Goal: Task Accomplishment & Management: Manage account settings

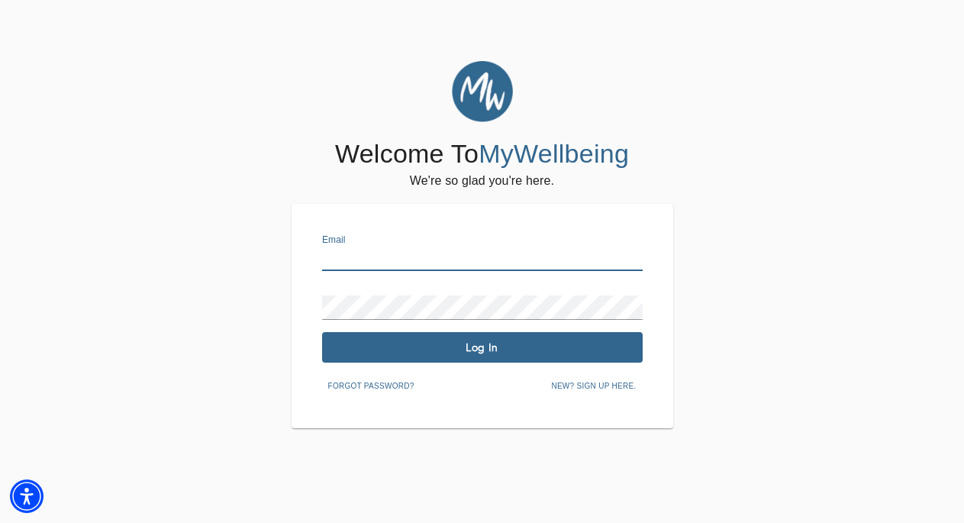
type input "[PERSON_NAME][EMAIL_ADDRESS][DOMAIN_NAME]"
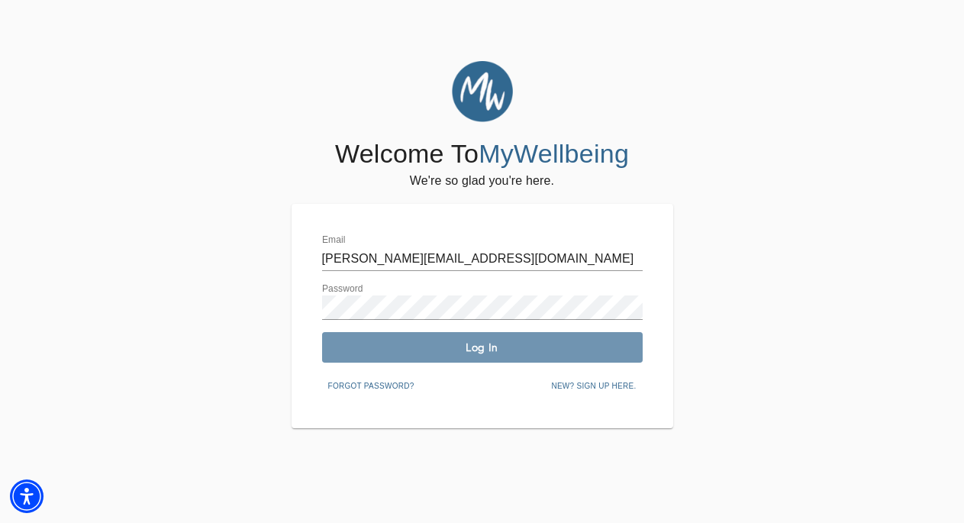
click at [381, 334] on button "Log In" at bounding box center [482, 347] width 321 height 31
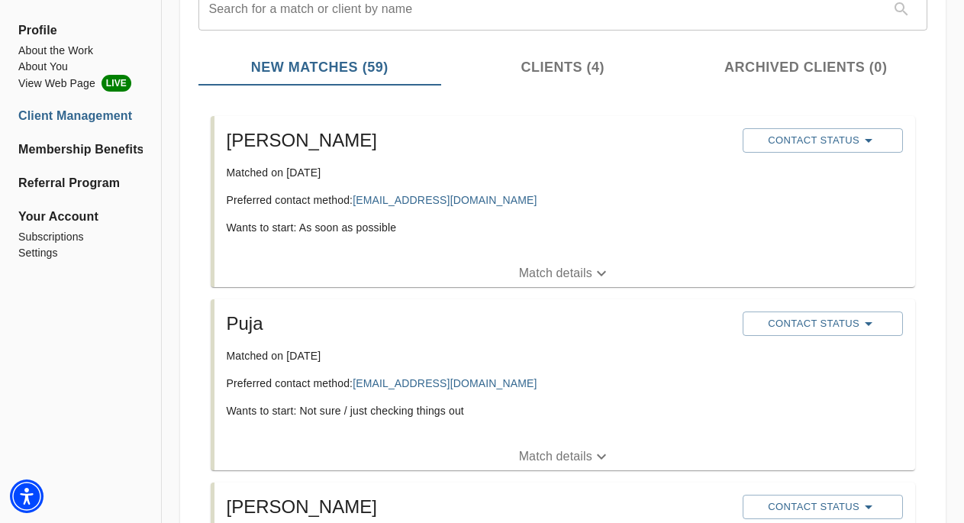
scroll to position [202, 0]
click at [806, 132] on span "Contact Status" at bounding box center [822, 140] width 145 height 18
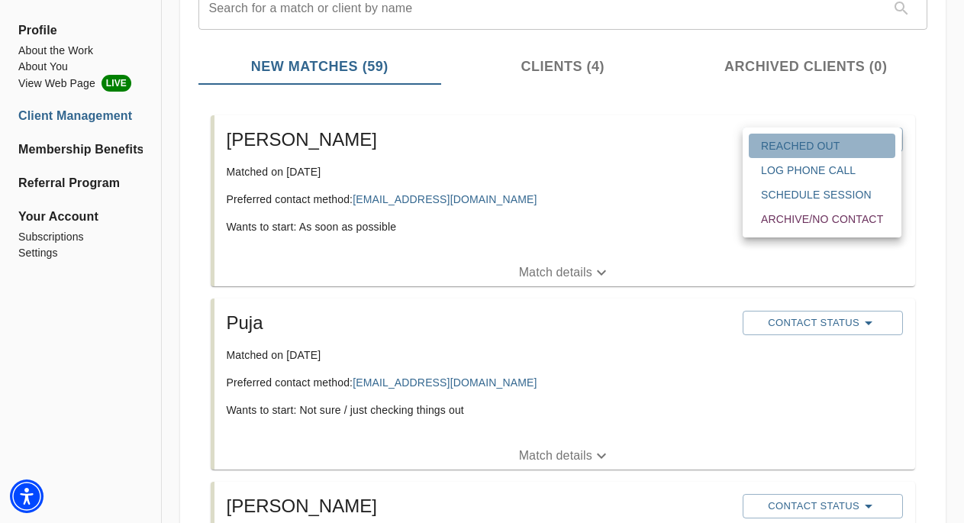
click at [805, 149] on span "Reached Out" at bounding box center [822, 145] width 122 height 15
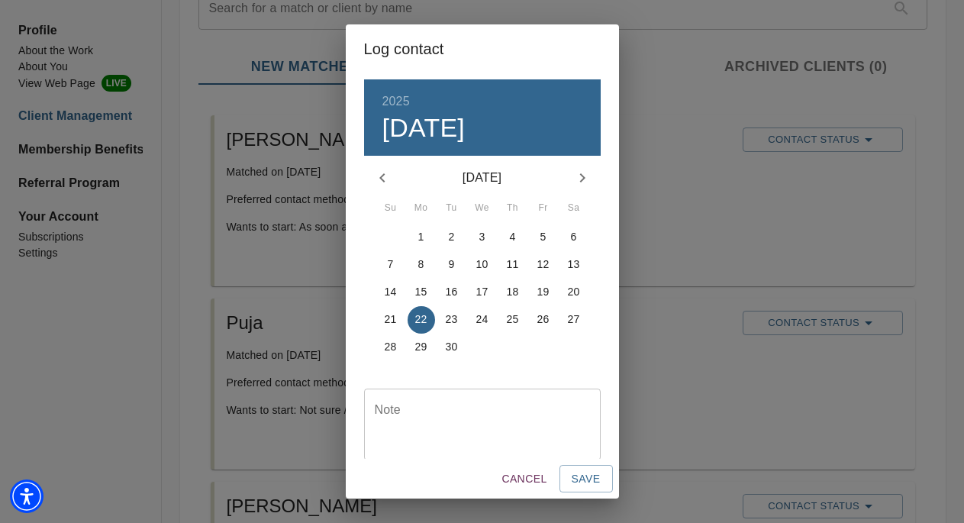
click at [547, 288] on p "19" at bounding box center [543, 291] width 12 height 15
click at [591, 478] on span "Save" at bounding box center [586, 478] width 29 height 19
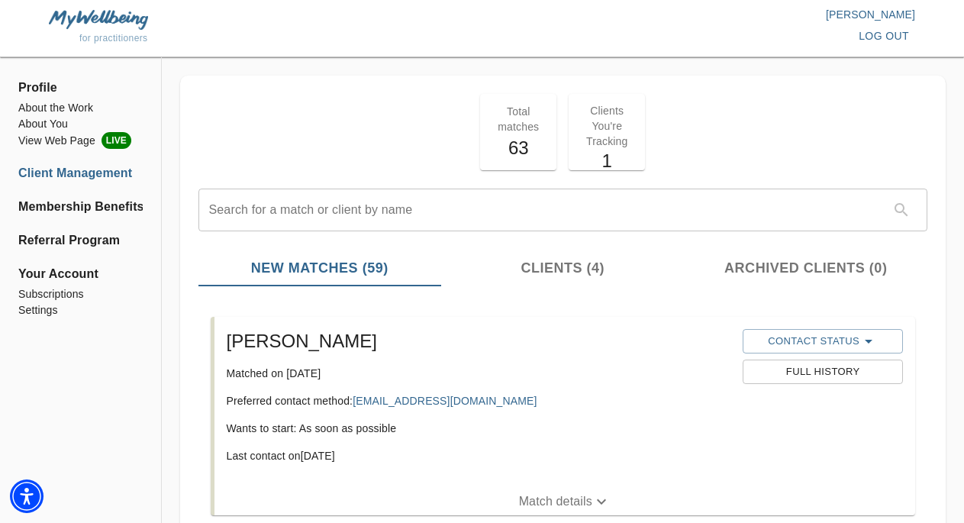
scroll to position [0, 0]
click at [42, 107] on li "About the Work" at bounding box center [80, 108] width 124 height 16
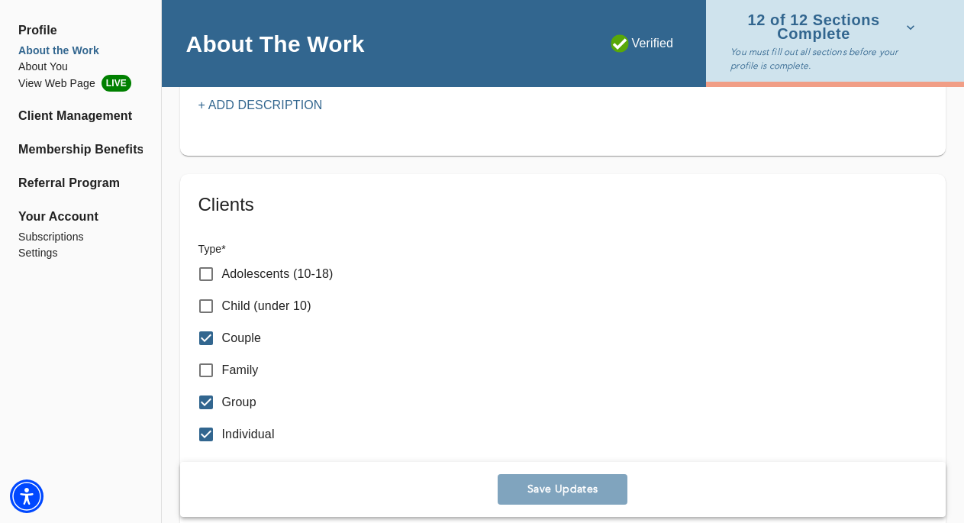
scroll to position [1963, 0]
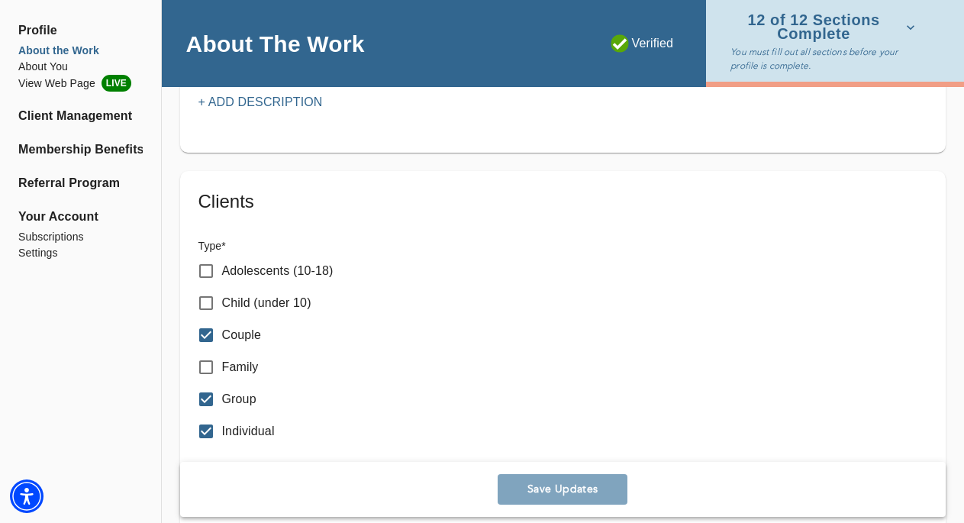
click at [252, 362] on p "Family" at bounding box center [240, 367] width 37 height 18
click at [222, 362] on input "Family" at bounding box center [206, 367] width 32 height 32
checkbox input "true"
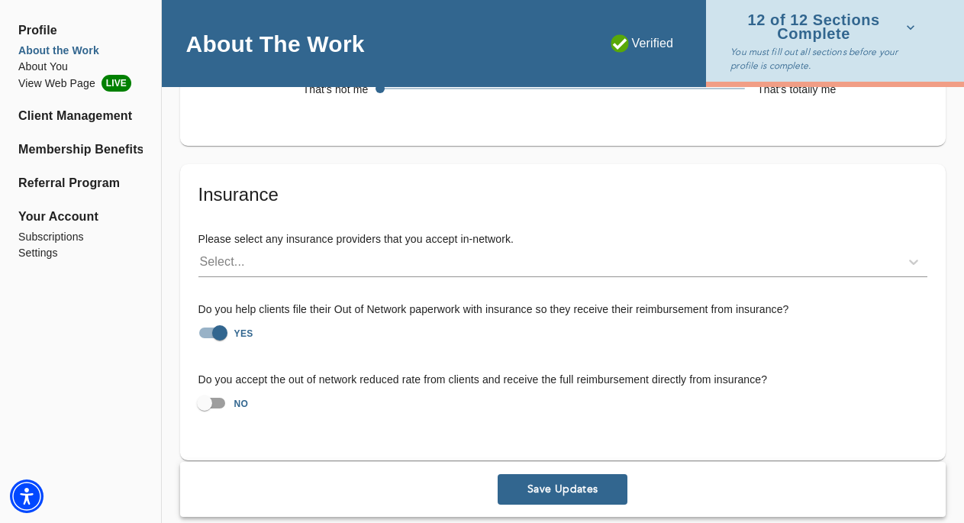
scroll to position [3415, 0]
click at [573, 474] on button "Save Updates" at bounding box center [563, 489] width 130 height 31
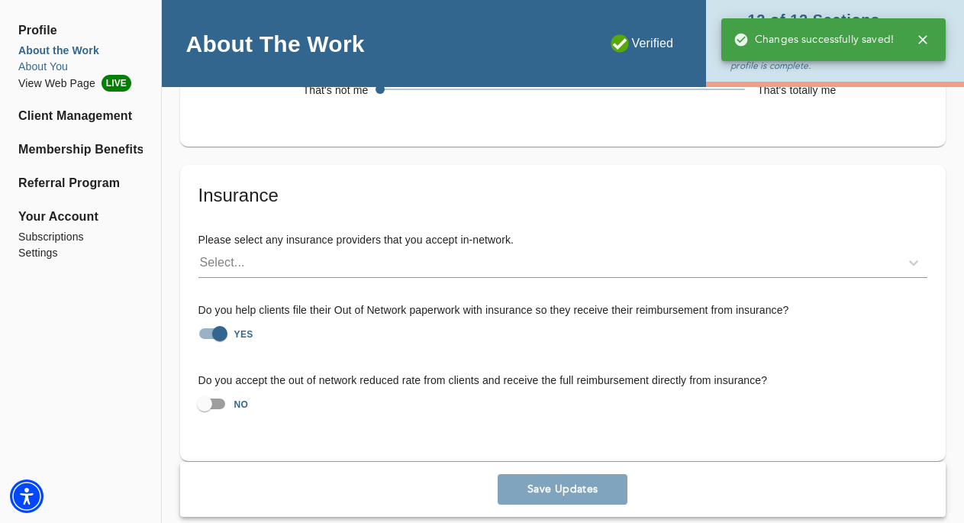
click at [50, 65] on li "About You" at bounding box center [80, 67] width 124 height 16
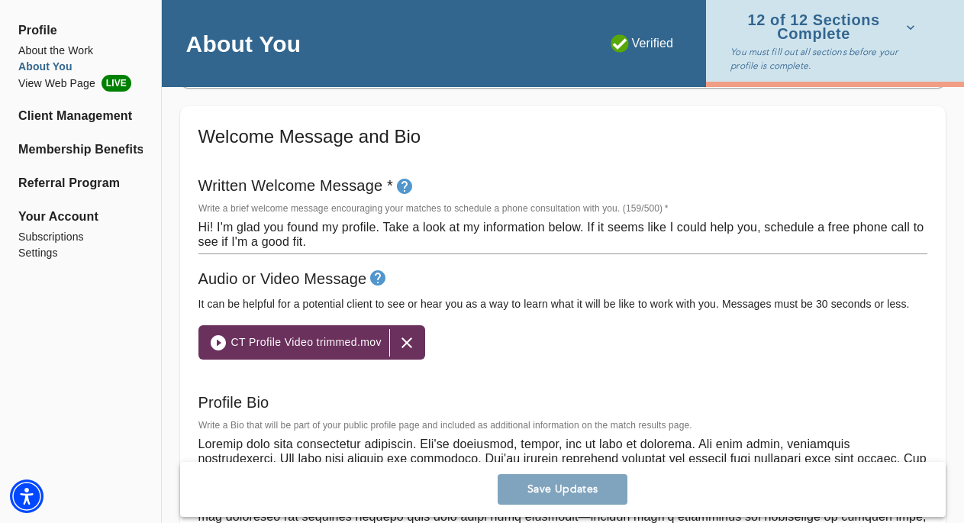
scroll to position [845, 0]
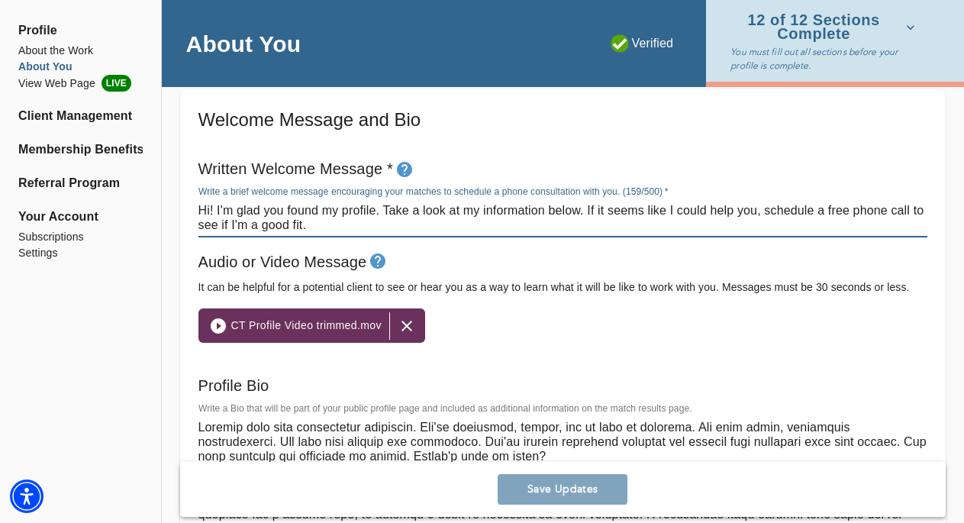
drag, startPoint x: 216, startPoint y: 205, endPoint x: 231, endPoint y: 218, distance: 20.0
click at [216, 207] on textarea "Hi! I'm glad you found my profile. Take a look at my information below. If it s…" at bounding box center [563, 217] width 730 height 29
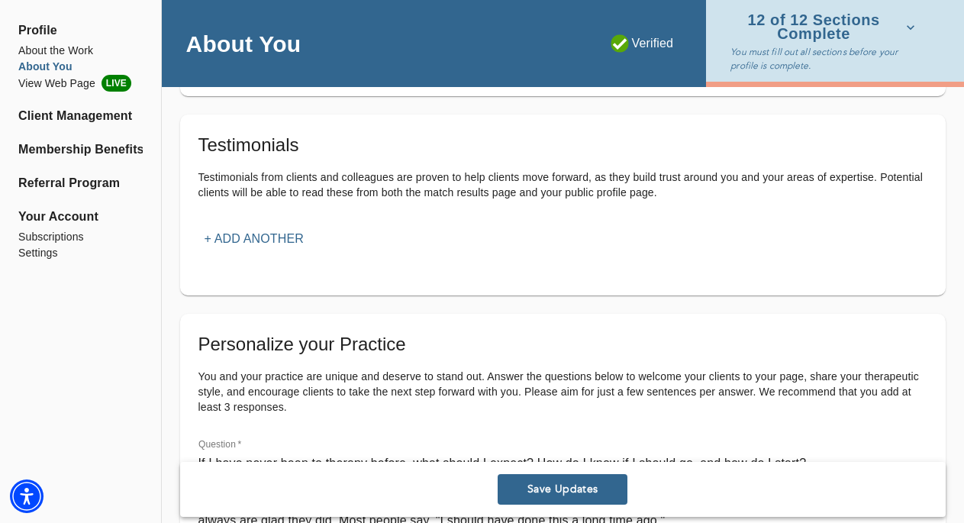
scroll to position [1754, 0]
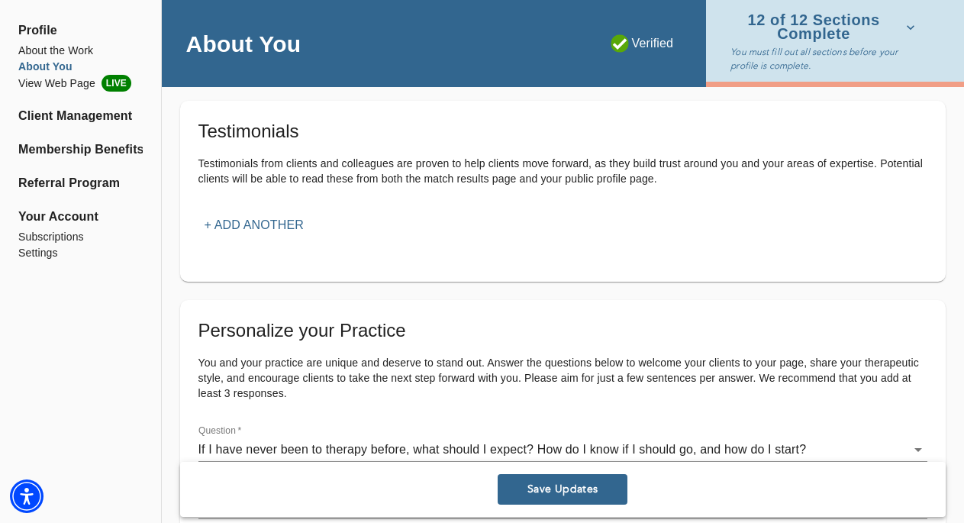
type textarea "Hi. I'm glad you found my profile. Take a look at my information below. If it s…"
click at [528, 486] on span "Save Updates" at bounding box center [563, 489] width 118 height 15
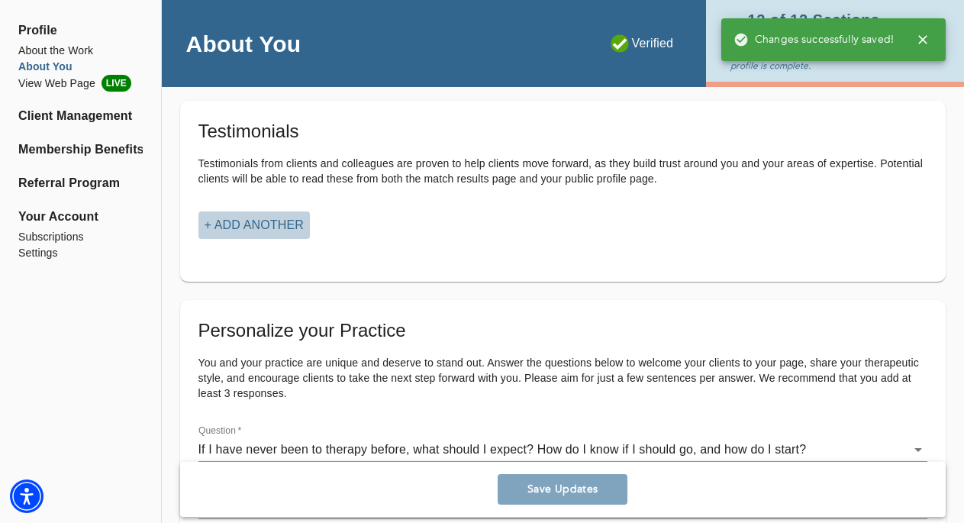
click at [279, 218] on p "+ Add another" at bounding box center [254, 225] width 99 height 18
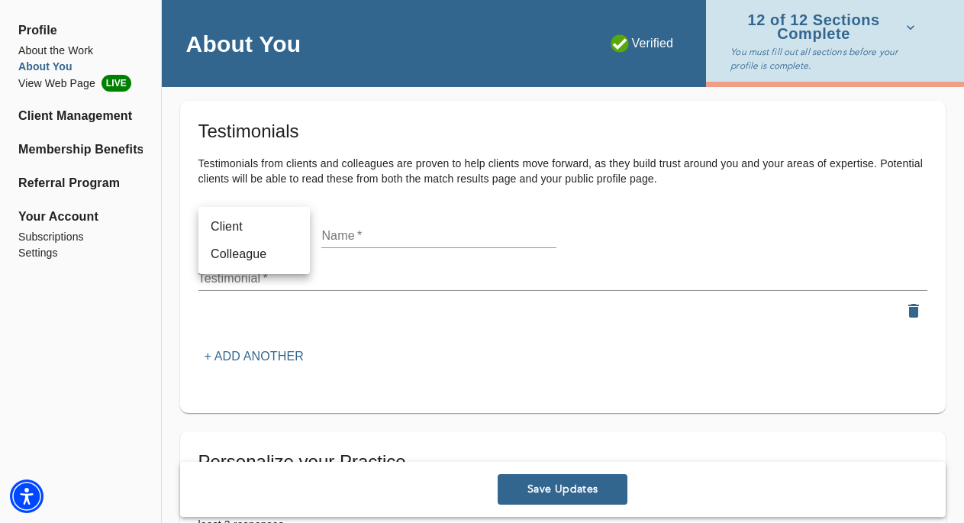
click at [285, 227] on li "Client" at bounding box center [253, 226] width 111 height 27
click at [352, 229] on input "text" at bounding box center [438, 236] width 235 height 24
click at [337, 266] on div "x" at bounding box center [563, 278] width 730 height 24
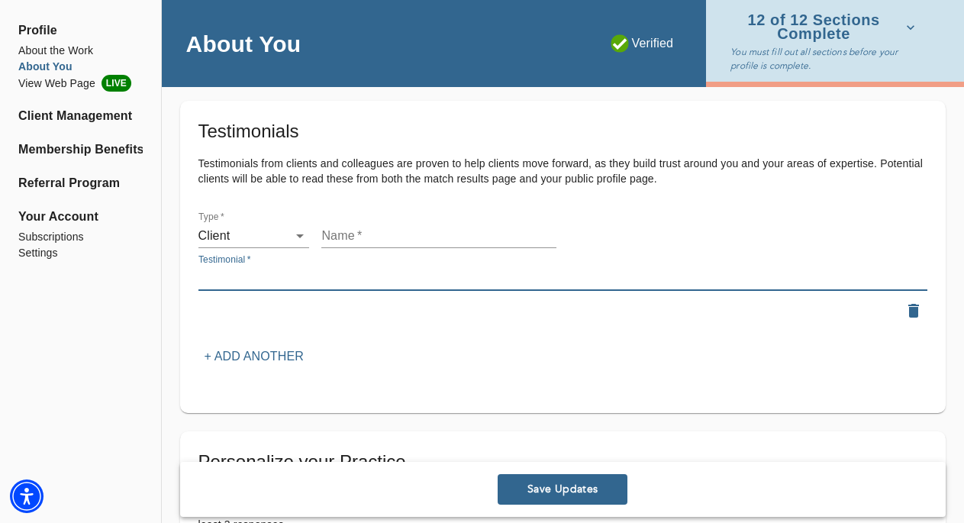
click at [364, 229] on input "text" at bounding box center [438, 236] width 235 height 24
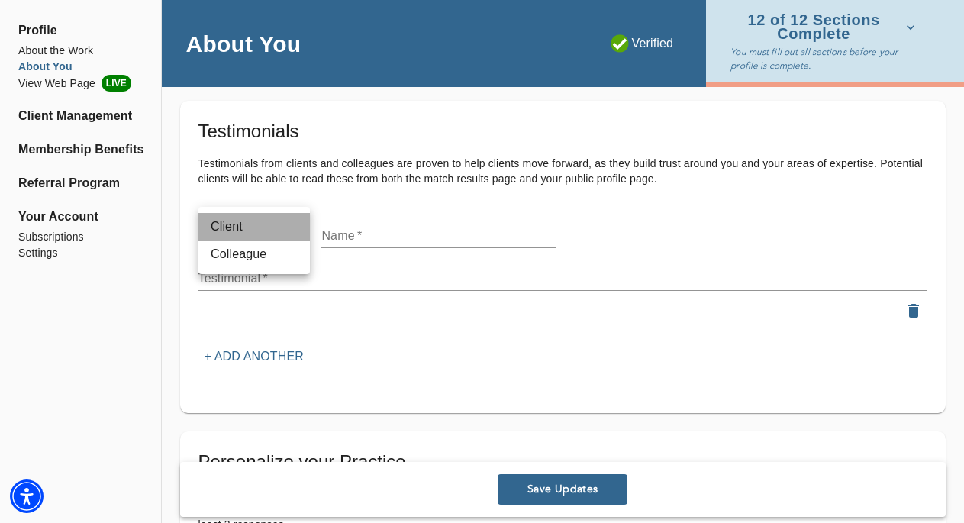
drag, startPoint x: 279, startPoint y: 235, endPoint x: 286, endPoint y: 221, distance: 16.0
click at [279, 234] on li "Client" at bounding box center [253, 226] width 111 height 27
click at [283, 168] on p "Testimonials from clients and colleagues are proven to help clients move forwar…" at bounding box center [563, 171] width 730 height 31
click at [281, 251] on li "Colleague" at bounding box center [253, 253] width 111 height 27
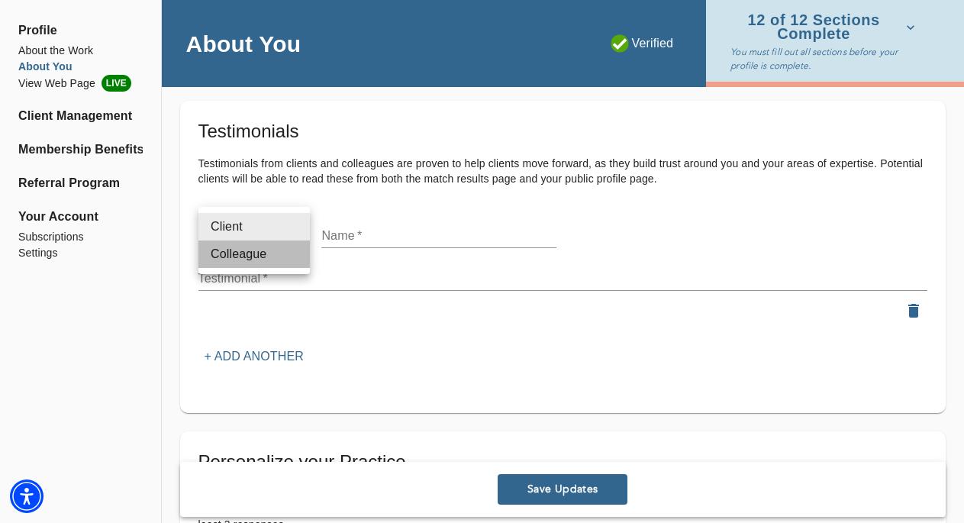
type input "colleague"
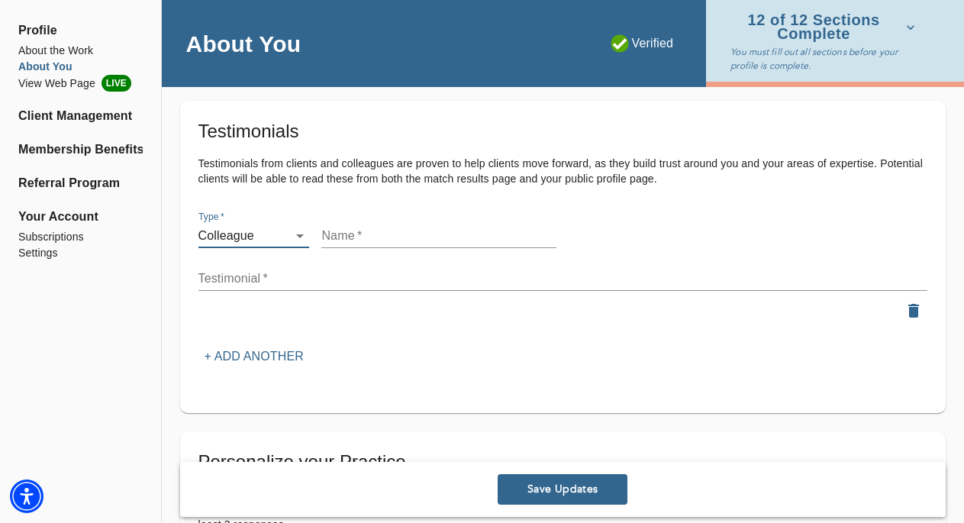
click at [308, 187] on div "Testimonials Testimonials from clients and colleagues are proven to help client…" at bounding box center [563, 244] width 730 height 250
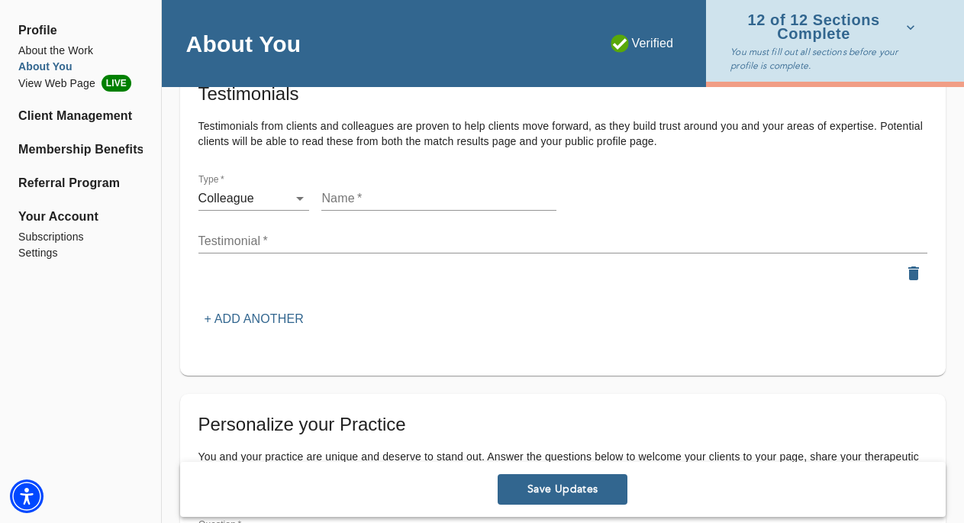
scroll to position [1790, 0]
click at [339, 192] on input "text" at bounding box center [438, 199] width 235 height 24
click at [342, 234] on textarea at bounding box center [563, 241] width 730 height 15
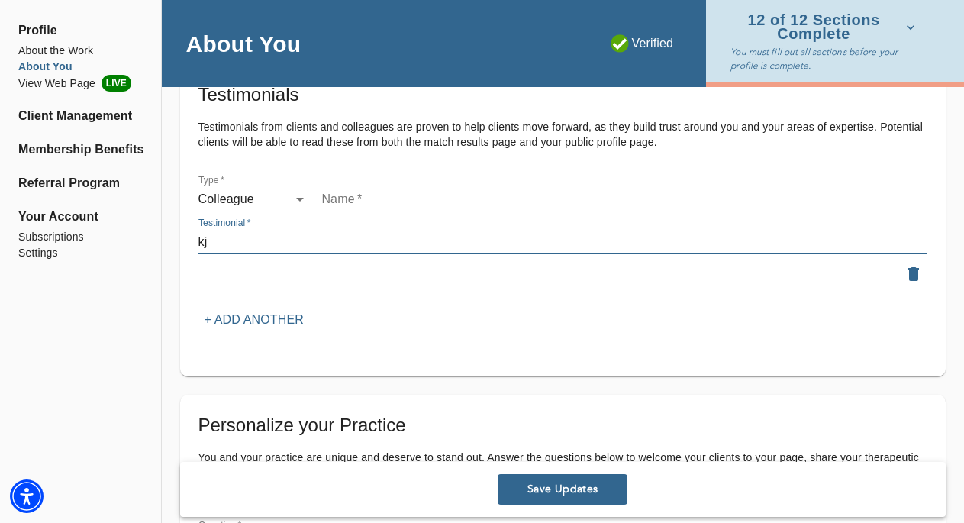
type textarea "k"
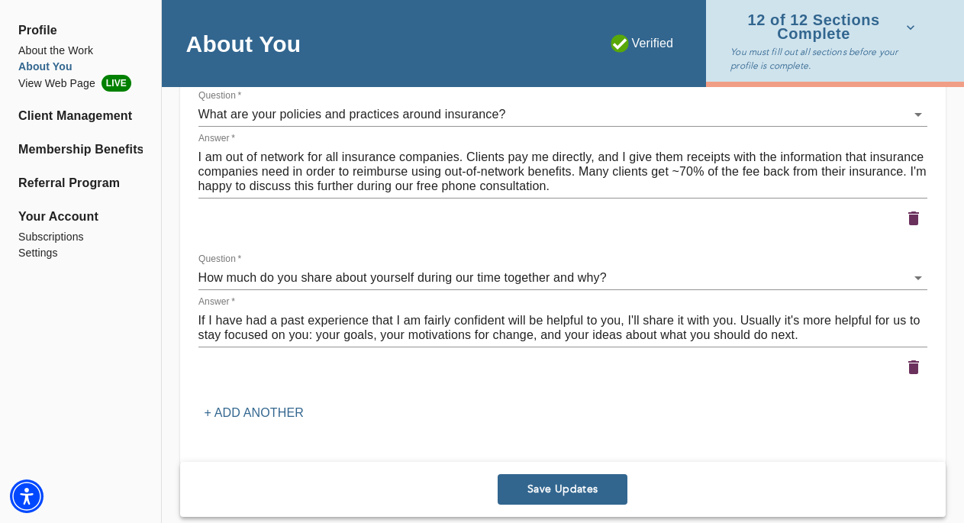
scroll to position [3037, 0]
drag, startPoint x: 308, startPoint y: 312, endPoint x: 275, endPoint y: 313, distance: 33.6
click at [275, 313] on textarea "If I have had a past experience that I am fairly confident will be helpful to y…" at bounding box center [563, 327] width 730 height 29
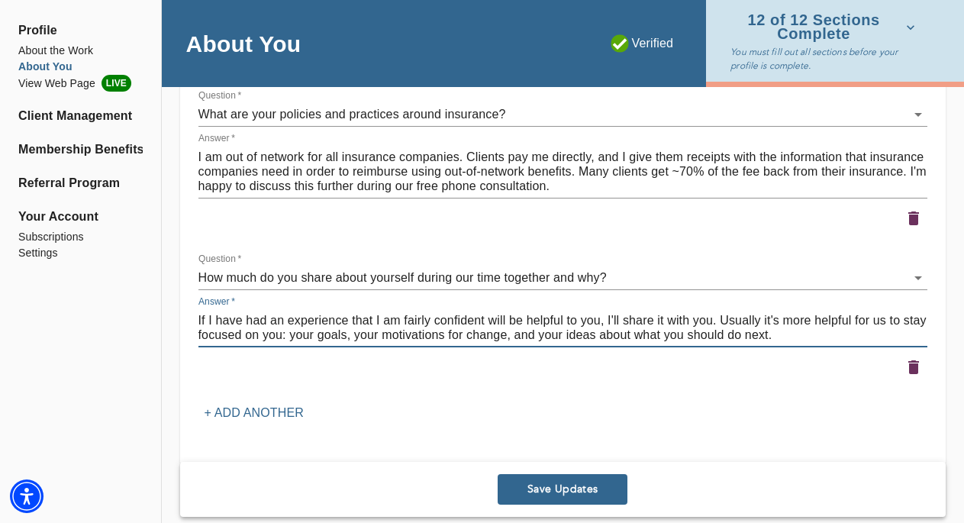
click at [435, 313] on textarea "If I have had an experience that I am fairly confident will be helpful to you, …" at bounding box center [563, 327] width 730 height 29
drag, startPoint x: 456, startPoint y: 308, endPoint x: 389, endPoint y: 312, distance: 66.6
click at [389, 313] on textarea "If I have had an experience that I am confident will be helpful to you, I'll sh…" at bounding box center [563, 327] width 730 height 29
drag, startPoint x: 594, startPoint y: 312, endPoint x: 636, endPoint y: 311, distance: 42.0
click at [636, 313] on textarea "If I have had an experience that I think will be helpful to you, I'll share it …" at bounding box center [563, 327] width 730 height 29
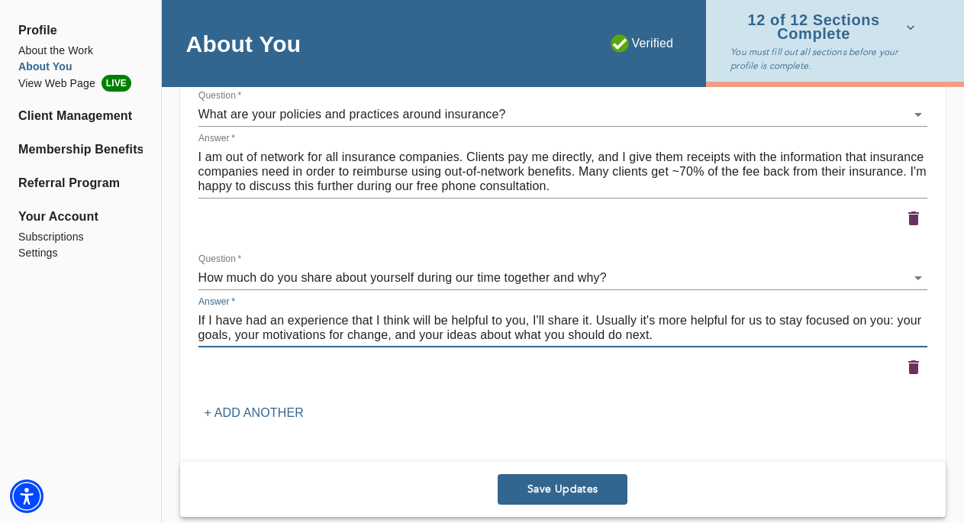
scroll to position [3055, 0]
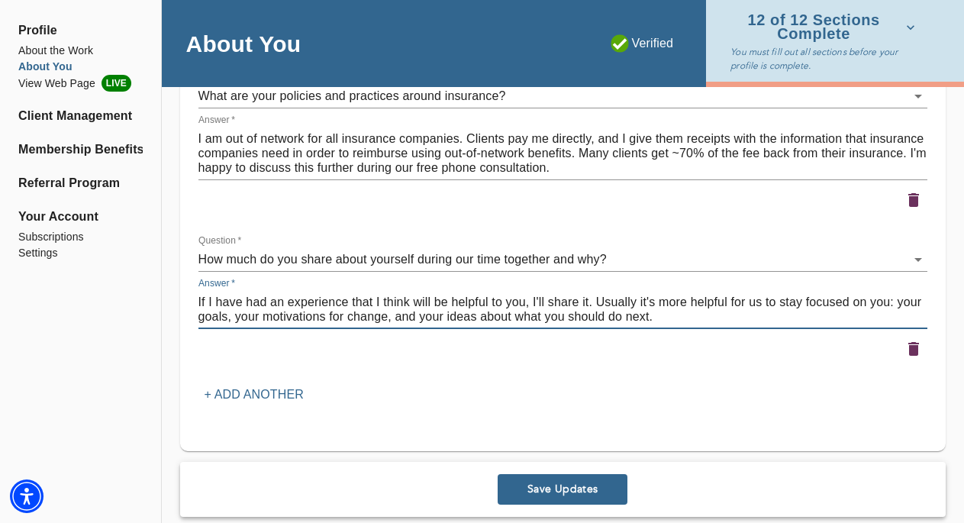
drag, startPoint x: 597, startPoint y: 293, endPoint x: 760, endPoint y: 294, distance: 163.4
click at [760, 295] on textarea "If I have had an experience that I think will be helpful to you, I'll share it.…" at bounding box center [563, 309] width 730 height 29
drag, startPoint x: 243, startPoint y: 294, endPoint x: 212, endPoint y: 294, distance: 30.5
click at [212, 295] on textarea "If I have had an experience that I think will be helpful to you, I'll share it.…" at bounding box center [563, 309] width 730 height 29
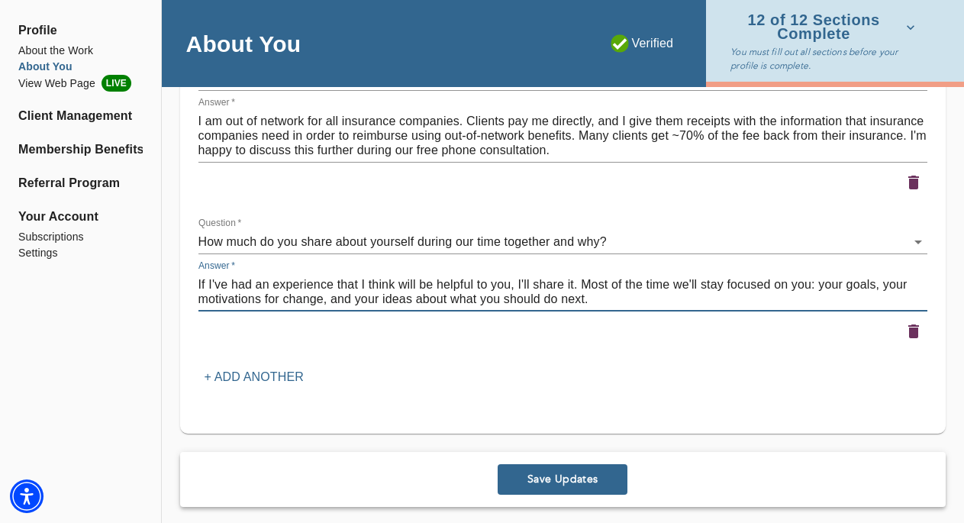
scroll to position [3072, 0]
type textarea "If I've had an experience that I think will be helpful to you, I'll share it. M…"
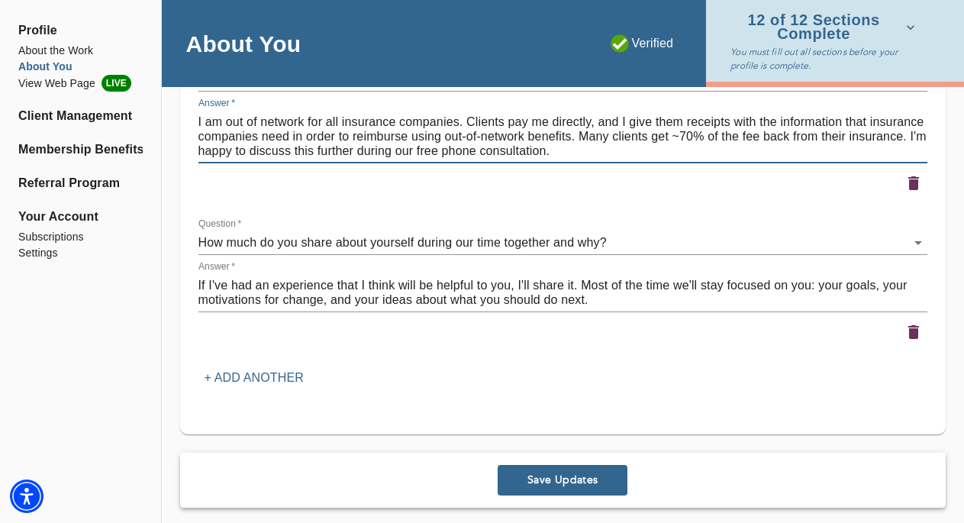
drag, startPoint x: 307, startPoint y: 111, endPoint x: 340, endPoint y: 112, distance: 32.8
click at [340, 115] on textarea "I am out of network for all insurance companies. Clients pay me directly, and I…" at bounding box center [563, 137] width 730 height 44
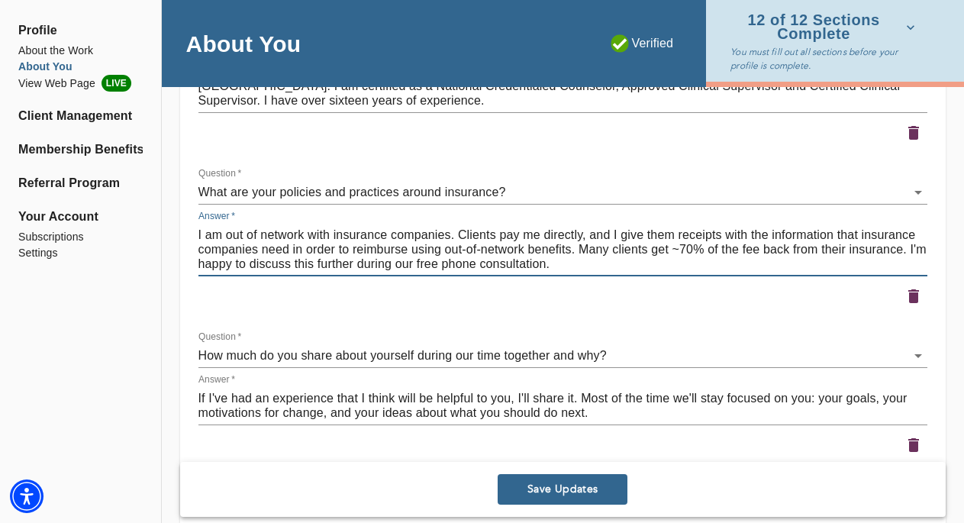
scroll to position [2951, 0]
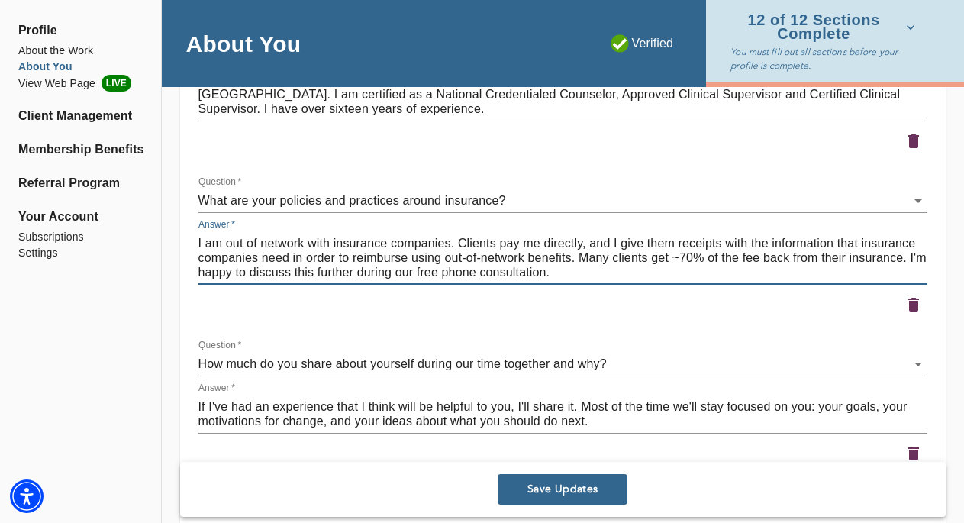
click at [676, 249] on textarea "I am out of network with insurance companies. Clients pay me directly, and I gi…" at bounding box center [563, 258] width 730 height 44
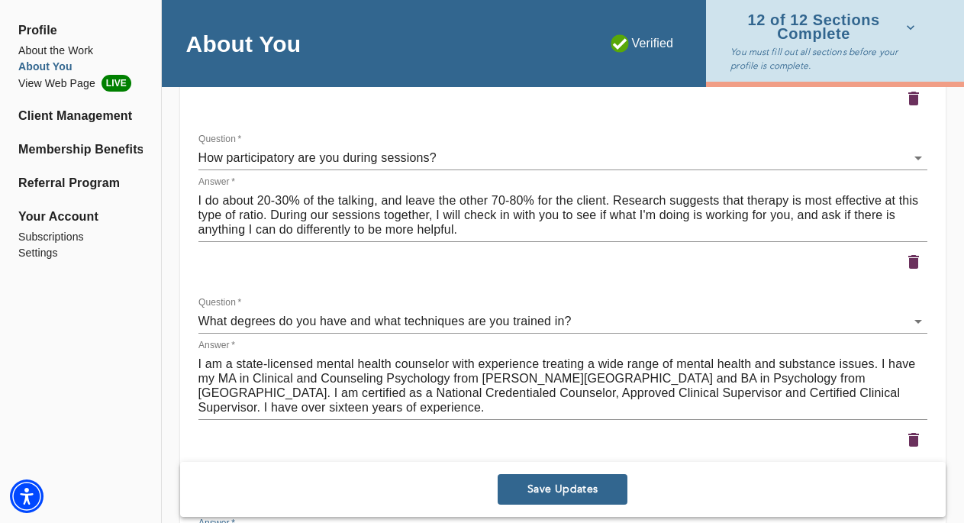
scroll to position [2650, 0]
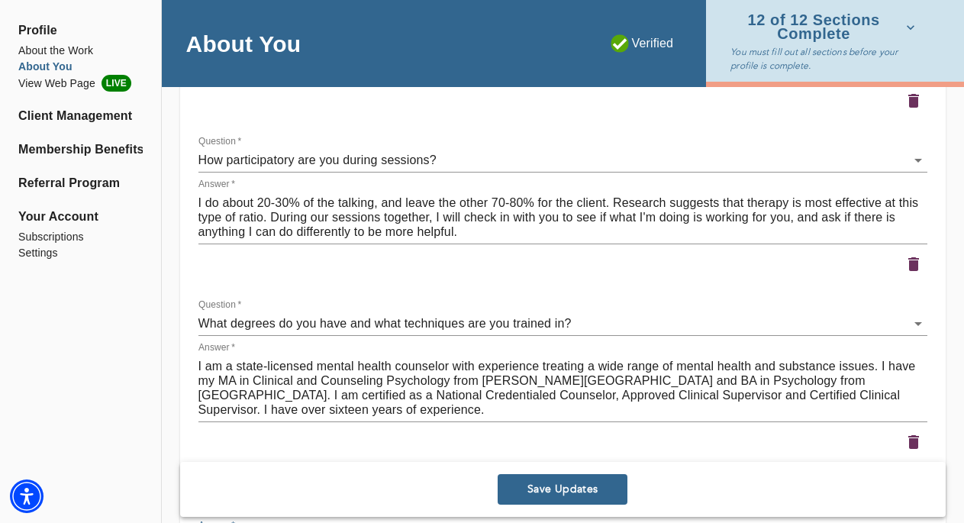
type textarea "I am out of network with insurance companies. Clients pay me directly, and I gi…"
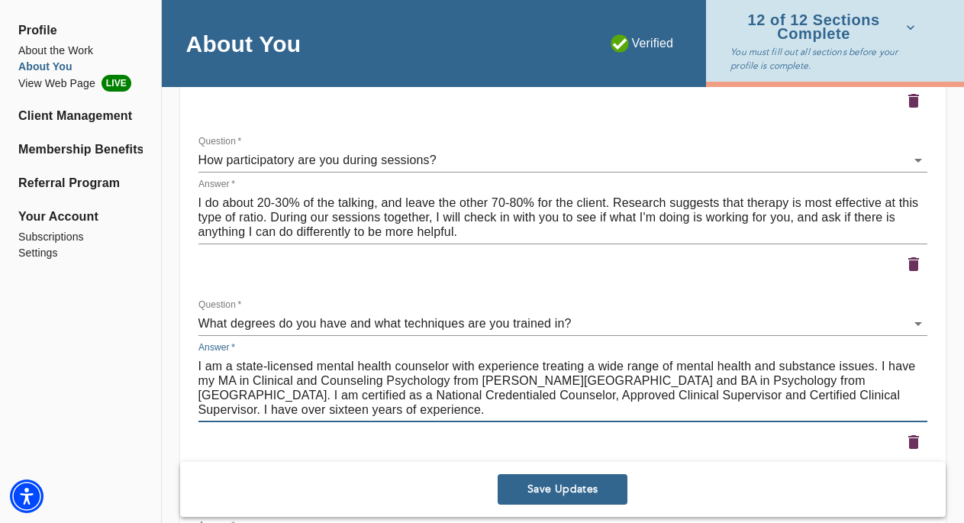
drag, startPoint x: 296, startPoint y: 398, endPoint x: 260, endPoint y: 399, distance: 35.9
click at [260, 399] on textarea "I am a state-licensed mental health counselor with experience treating a wide r…" at bounding box center [563, 388] width 730 height 58
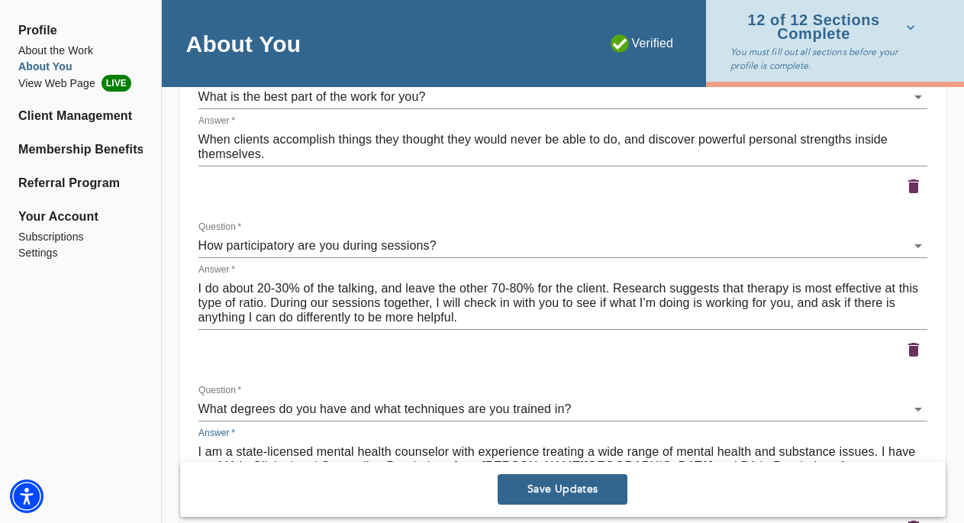
scroll to position [2557, 0]
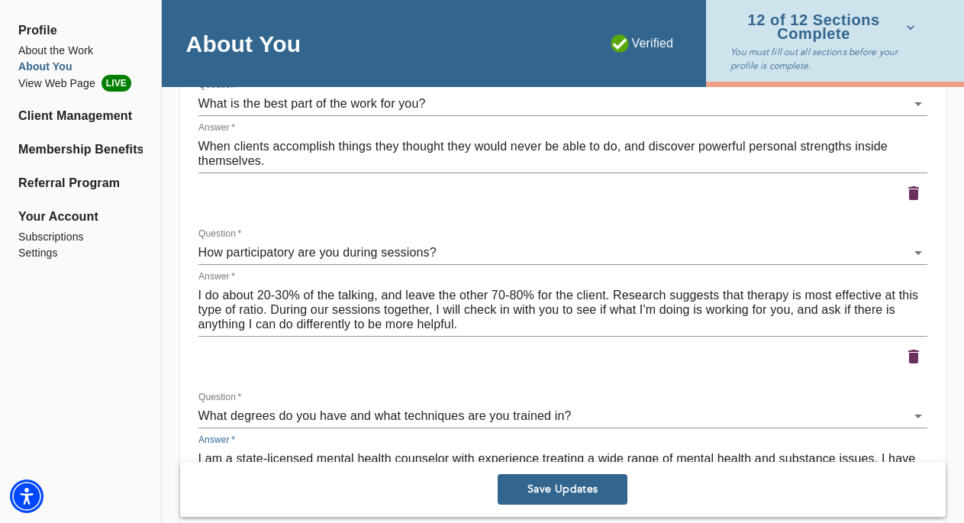
type textarea "I am a state-licensed mental health counselor with experience treating a wide r…"
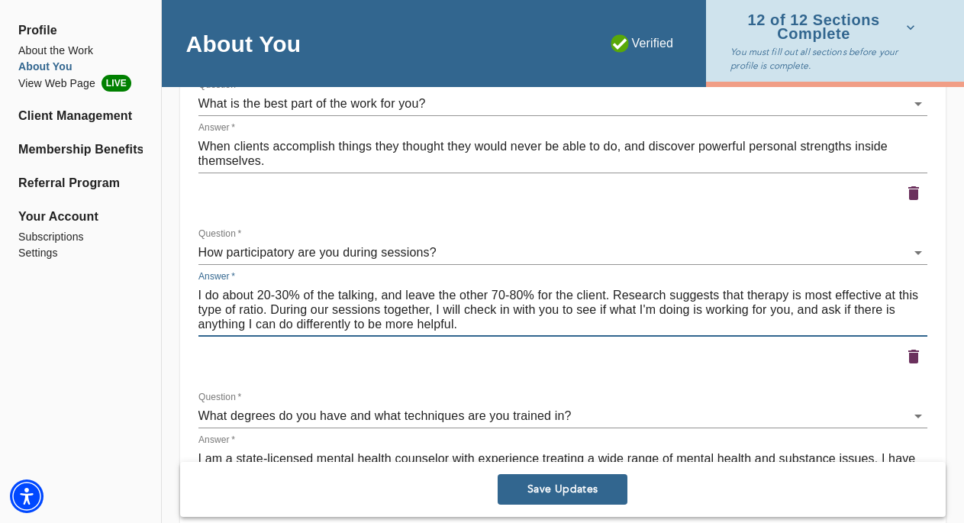
click at [218, 288] on textarea "I do about 20-30% of the talking, and leave the other 70-80% for the client. Re…" at bounding box center [563, 310] width 730 height 44
drag, startPoint x: 400, startPoint y: 285, endPoint x: 205, endPoint y: 283, distance: 194.7
click at [205, 288] on textarea "I ;e about 20-30% of the talking, and leave the other 70-80% for the client. Re…" at bounding box center [563, 310] width 730 height 44
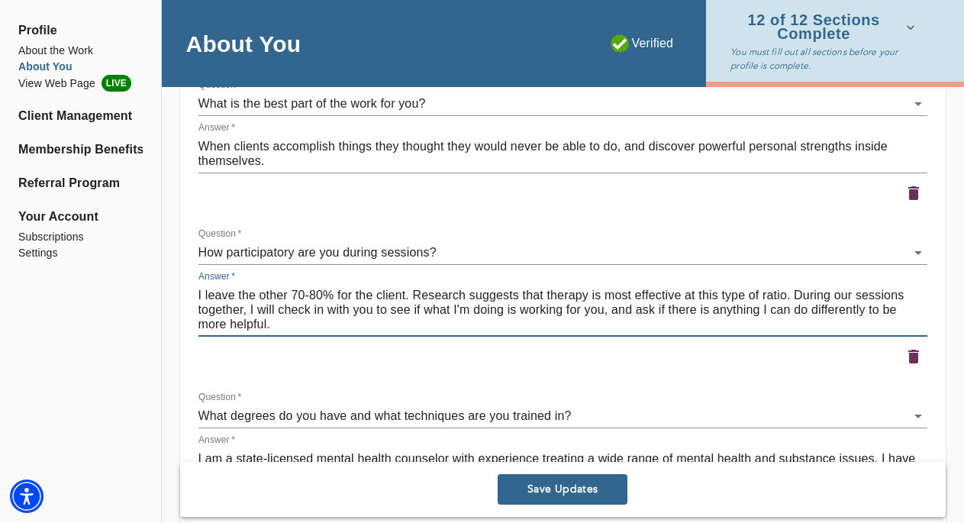
drag, startPoint x: 239, startPoint y: 286, endPoint x: 333, endPoint y: 282, distance: 94.0
click at [333, 288] on textarea "I leave the other 70-80% for the client. Research suggests that therapy is most…" at bounding box center [563, 310] width 730 height 44
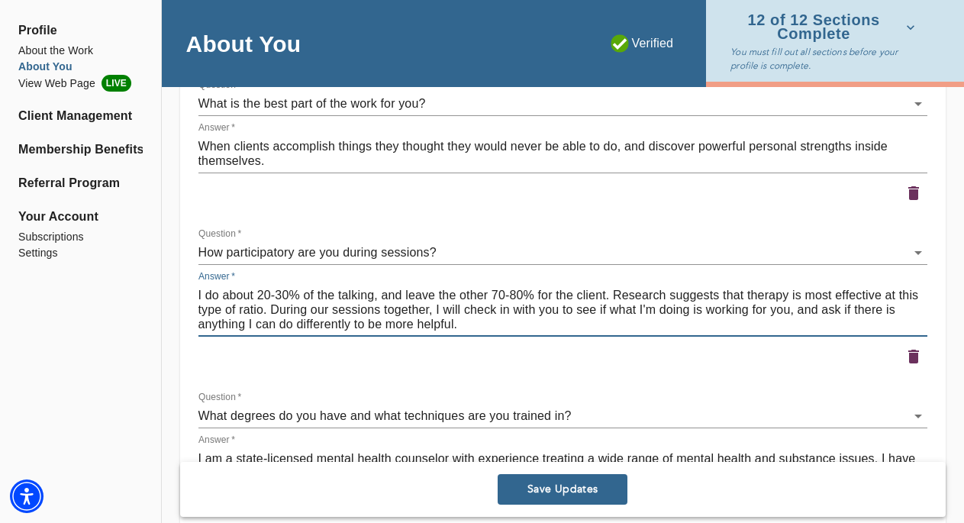
click at [208, 288] on textarea "I do about 20-30% of the talking, and leave the other 70-80% for the client. Re…" at bounding box center [563, 310] width 730 height 44
drag, startPoint x: 286, startPoint y: 286, endPoint x: 266, endPoint y: 286, distance: 20.6
click at [266, 288] on textarea "I do about 20-30% of the talking, and leave the other 70-80% for the client. Re…" at bounding box center [563, 310] width 730 height 44
drag, startPoint x: 504, startPoint y: 289, endPoint x: 482, endPoint y: 286, distance: 21.7
click at [482, 288] on textarea "I do about 25% of the talking, and leave the other 70-80% for the client. Resea…" at bounding box center [563, 310] width 730 height 44
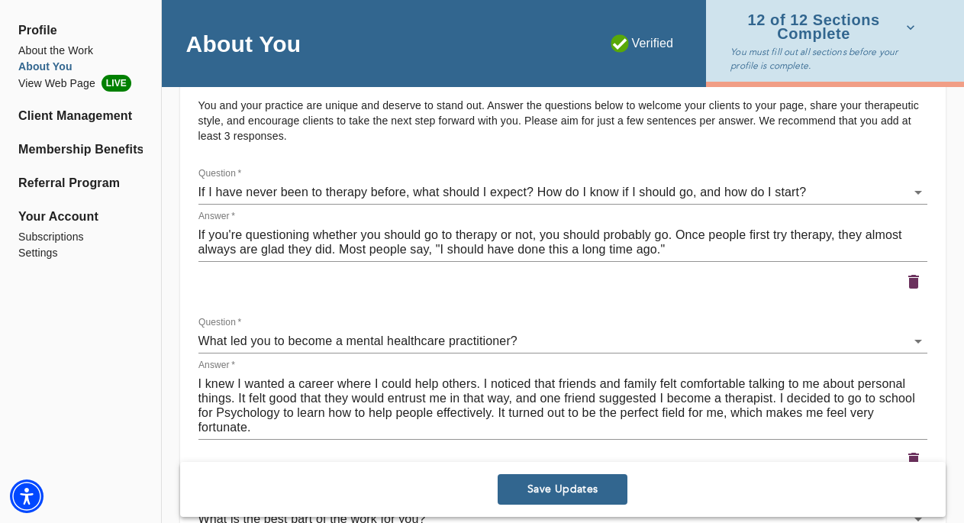
scroll to position [2138, 0]
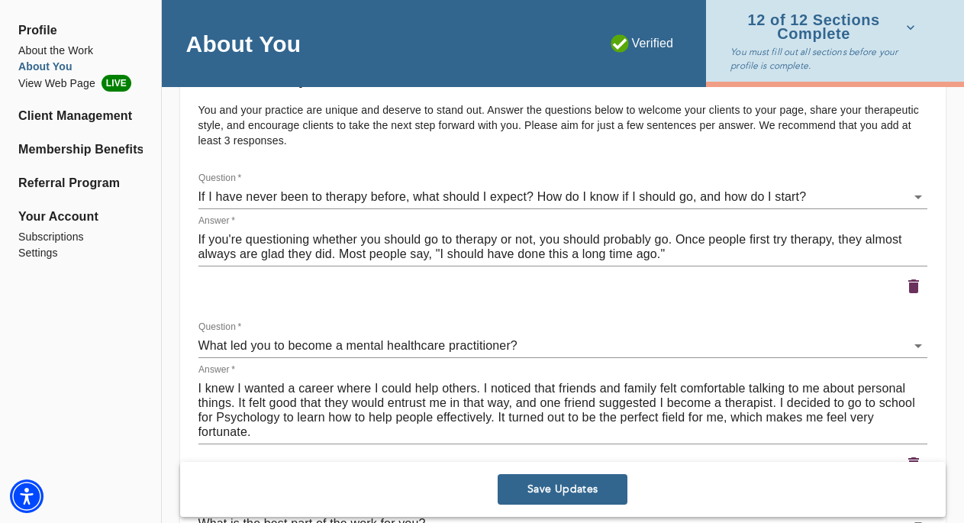
type textarea "I do about 25% of the talking, and leave the other 75% for the client. Research…"
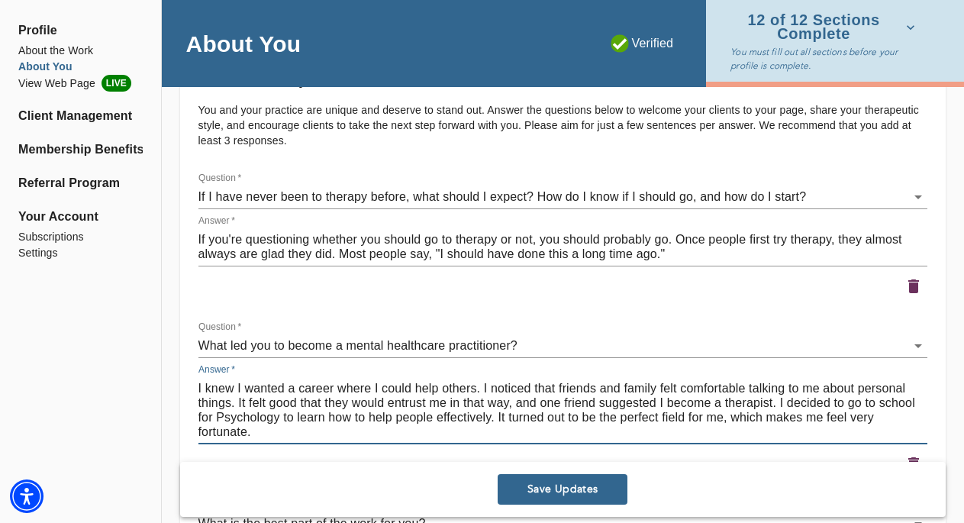
drag, startPoint x: 768, startPoint y: 408, endPoint x: 848, endPoint y: 412, distance: 80.2
click at [848, 412] on textarea "I knew I wanted a career where I could help others. I noticed that friends and …" at bounding box center [563, 410] width 730 height 58
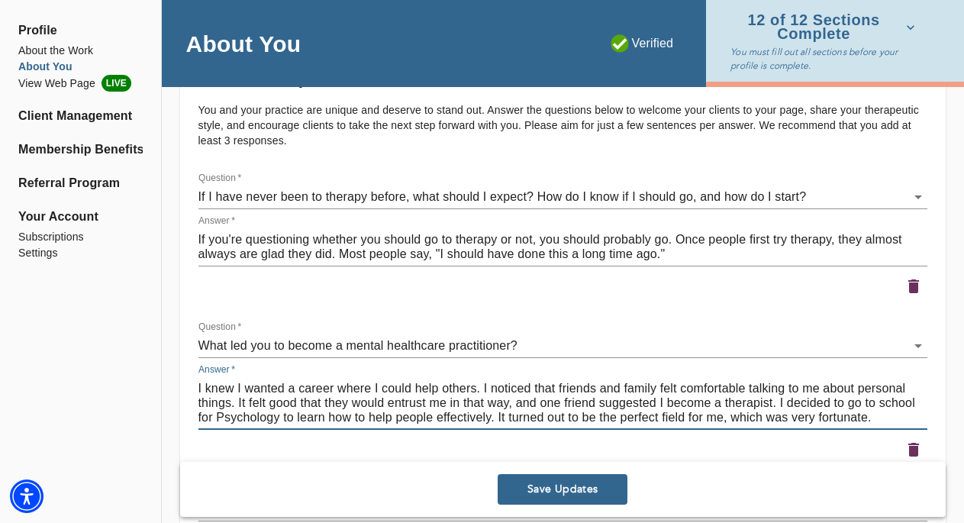
drag, startPoint x: 792, startPoint y: 408, endPoint x: 866, endPoint y: 407, distance: 74.1
click at [866, 407] on textarea "I knew I wanted a career where I could help others. I noticed that friends and …" at bounding box center [563, 403] width 730 height 44
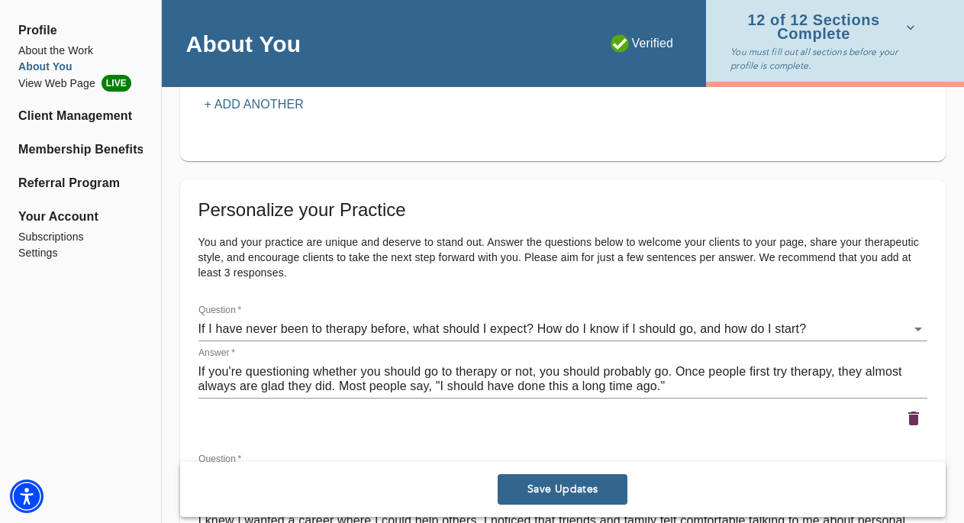
scroll to position [1991, 0]
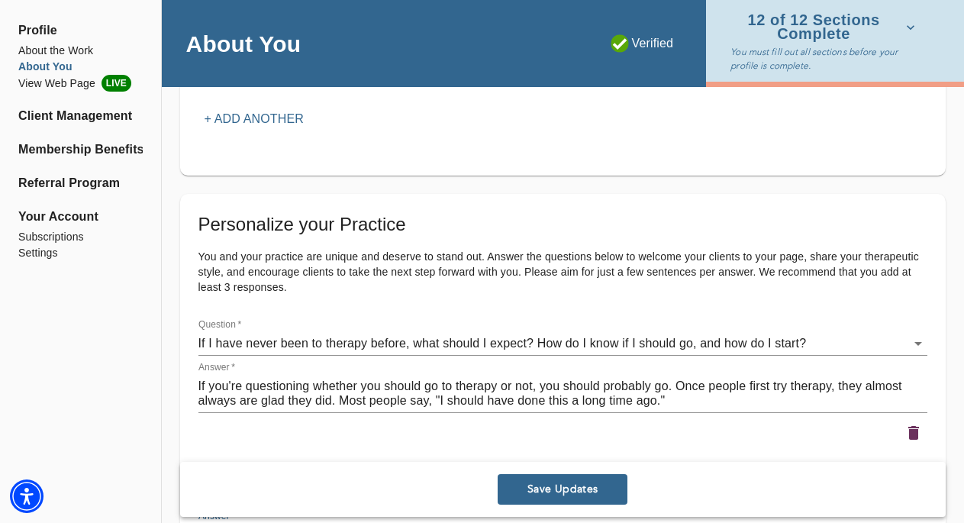
type textarea "I knew I wanted a career where I could help others. I noticed that friends and …"
click at [590, 489] on span "Save Updates" at bounding box center [563, 489] width 118 height 15
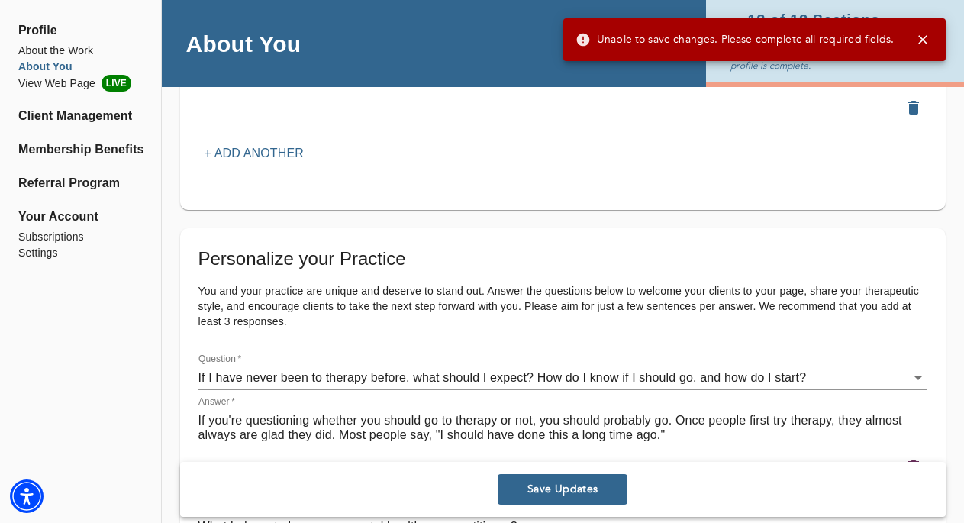
scroll to position [1760, 0]
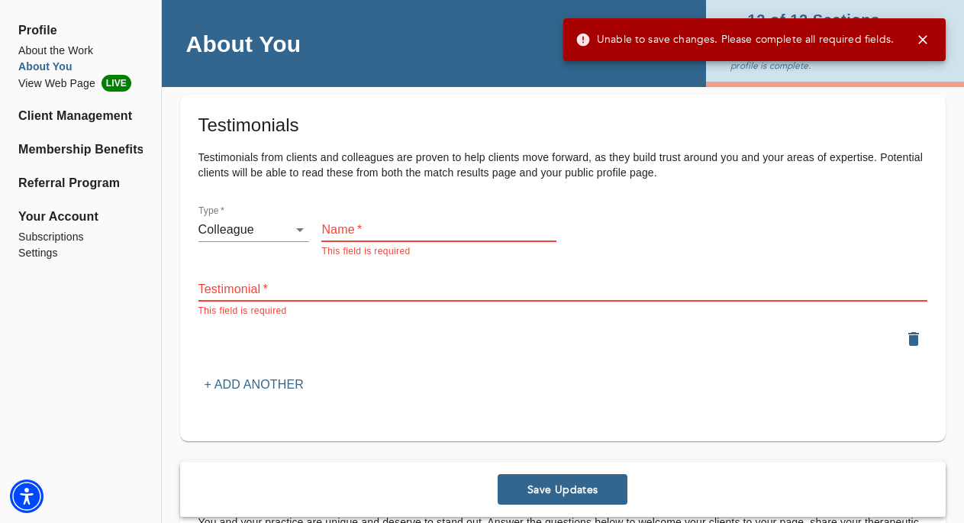
click at [909, 332] on icon "button" at bounding box center [913, 339] width 11 height 14
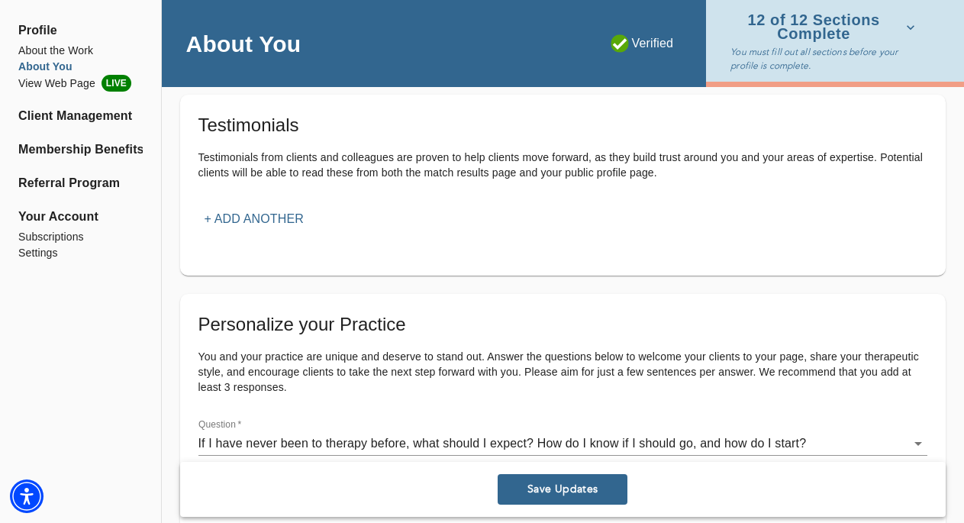
click at [576, 493] on span "Save Updates" at bounding box center [563, 489] width 118 height 15
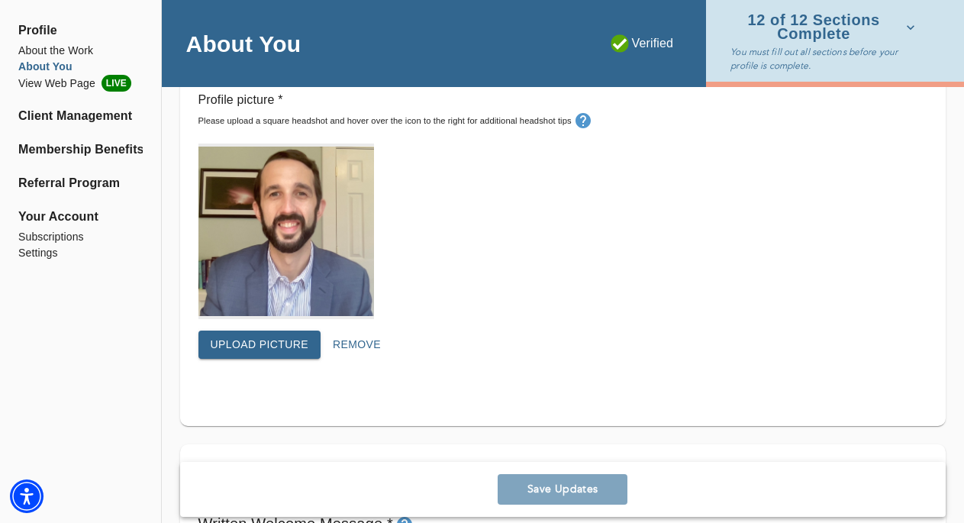
scroll to position [494, 0]
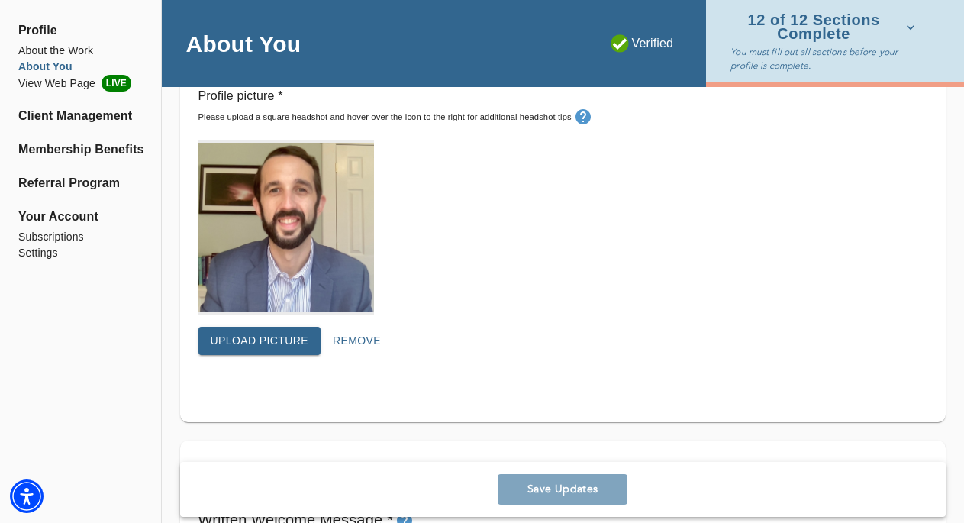
click at [284, 339] on span "Upload picture" at bounding box center [260, 340] width 98 height 19
